Goal: Information Seeking & Learning: Learn about a topic

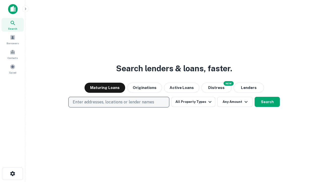
click at [119, 102] on p "Enter addresses, locations or lender names" at bounding box center [114, 102] width 82 height 6
type input "**********"
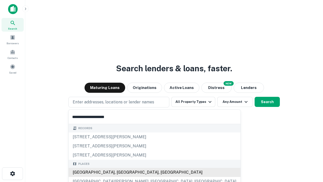
click at [121, 172] on div "Santa Monica, CA, USA" at bounding box center [155, 172] width 172 height 9
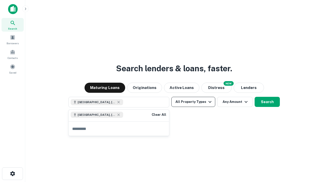
click at [193, 102] on button "All Property Types" at bounding box center [193, 102] width 44 height 10
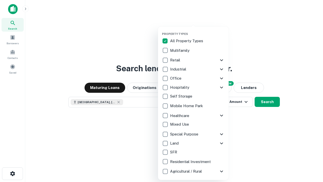
click at [197, 31] on button "button" at bounding box center [197, 31] width 71 height 0
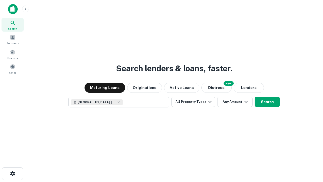
scroll to position [8, 0]
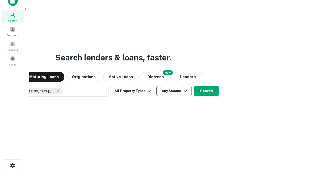
click at [157, 86] on button "Any Amount" at bounding box center [174, 91] width 35 height 10
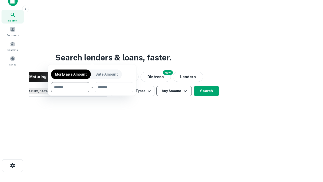
scroll to position [36, 143]
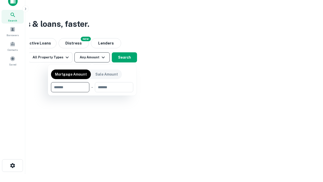
type input "*******"
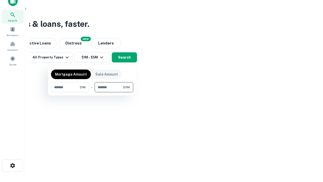
type input "*******"
click at [92, 92] on button "button" at bounding box center [92, 92] width 82 height 0
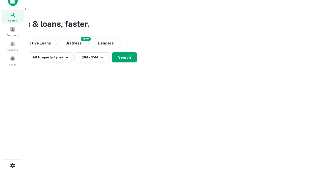
scroll to position [8, 0]
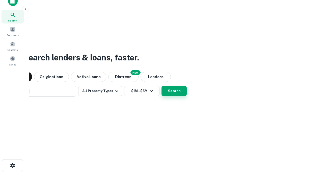
click at [162, 86] on button "Search" at bounding box center [174, 91] width 25 height 10
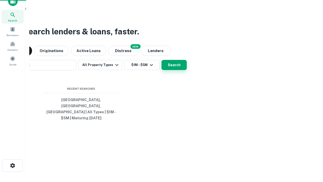
scroll to position [16, 143]
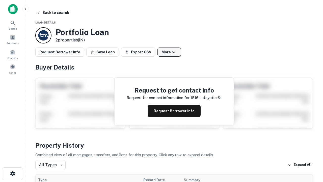
click at [169, 52] on button "More" at bounding box center [169, 51] width 23 height 9
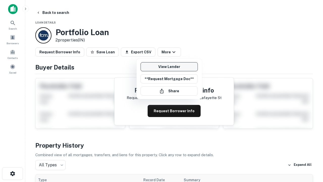
click at [169, 67] on link "View Lender" at bounding box center [169, 66] width 57 height 9
